Goal: Task Accomplishment & Management: Use online tool/utility

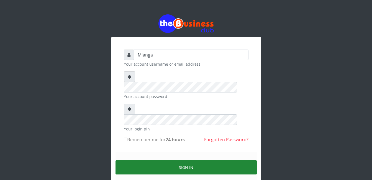
click at [178, 161] on button "Sign in" at bounding box center [186, 168] width 141 height 14
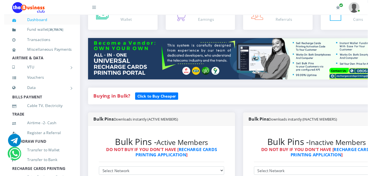
scroll to position [78, 0]
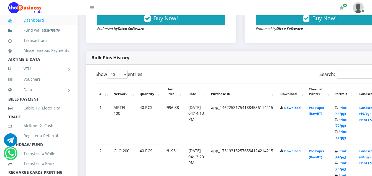
scroll to position [255, 0]
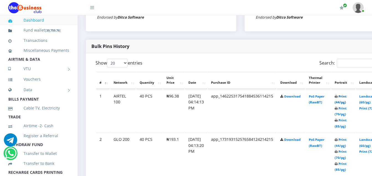
click at [347, 97] on link "Print (44/pg)" at bounding box center [341, 99] width 12 height 10
click at [347, 141] on link "Print (44/pg)" at bounding box center [341, 142] width 12 height 10
click at [347, 98] on link "Print (44/pg)" at bounding box center [341, 99] width 12 height 10
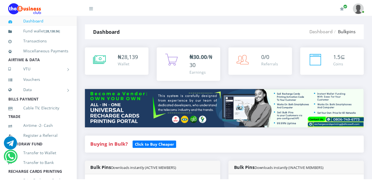
scroll to position [256, 0]
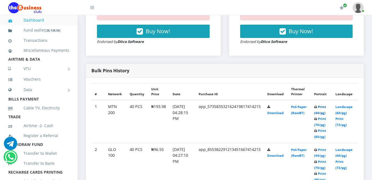
click at [324, 106] on link "Print (44/pg)" at bounding box center [320, 110] width 12 height 10
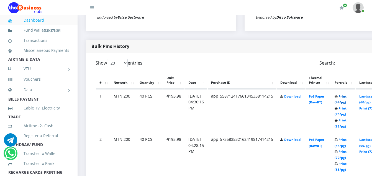
click at [347, 97] on link "Print (44/pg)" at bounding box center [341, 99] width 12 height 10
click at [347, 141] on link "Print (44/pg)" at bounding box center [341, 142] width 12 height 10
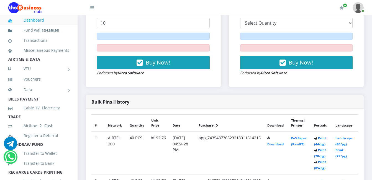
scroll to position [256, 0]
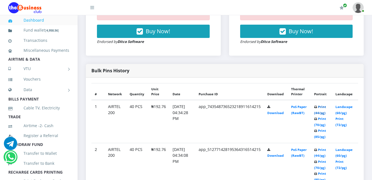
click at [326, 107] on link "Print (44/pg)" at bounding box center [320, 110] width 12 height 10
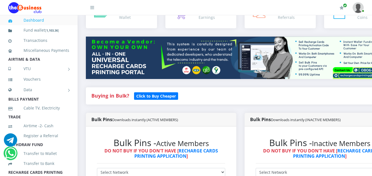
scroll to position [55, 0]
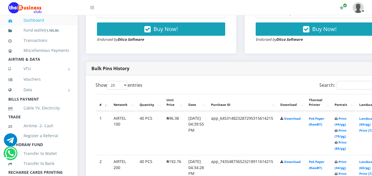
scroll to position [244, 0]
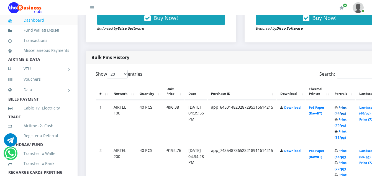
click at [347, 109] on link "Print (44/pg)" at bounding box center [341, 110] width 12 height 10
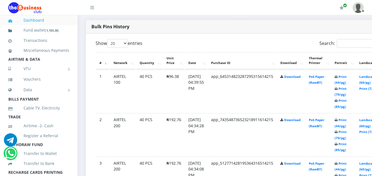
scroll to position [244, 0]
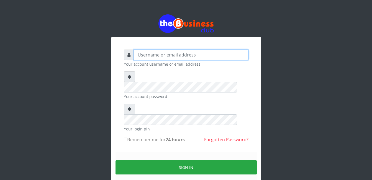
type input "Mlanga"
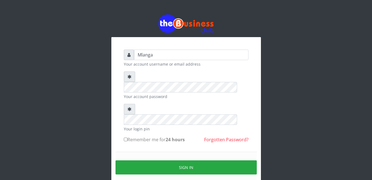
click at [45, 83] on div "Mlanga Your account username or email address Your account password Your login …" at bounding box center [186, 110] width 316 height 221
click at [100, 121] on div "Mlanga Your account username or email address Your account password Your login …" at bounding box center [186, 110] width 316 height 221
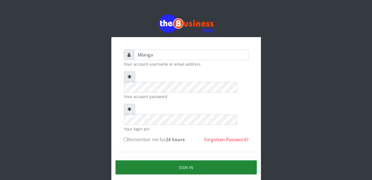
click at [191, 161] on button "Sign in" at bounding box center [186, 168] width 141 height 14
